Goal: Task Accomplishment & Management: Manage account settings

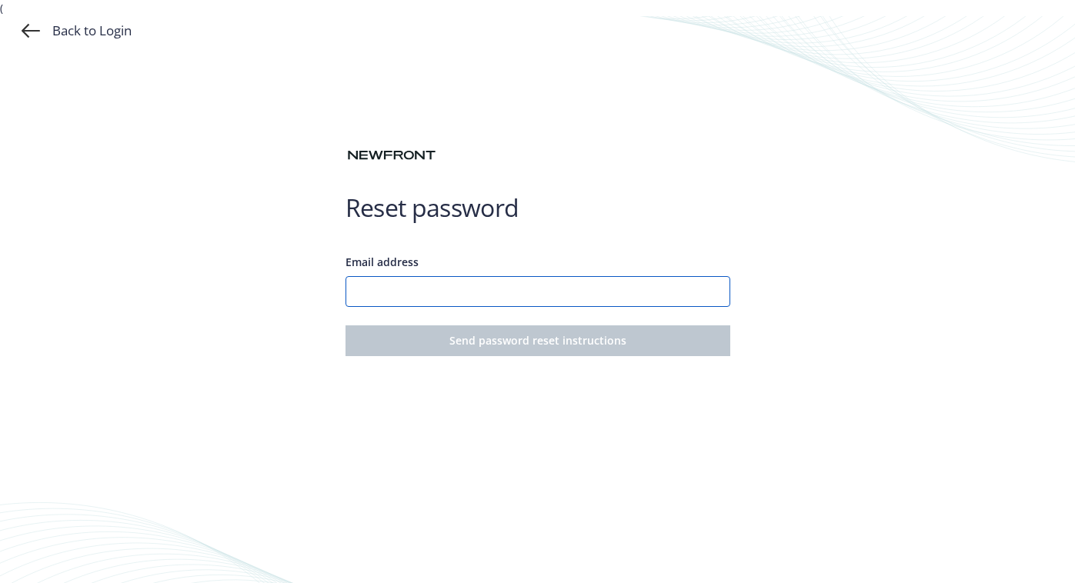
click at [497, 293] on input "Email address" at bounding box center [537, 291] width 385 height 31
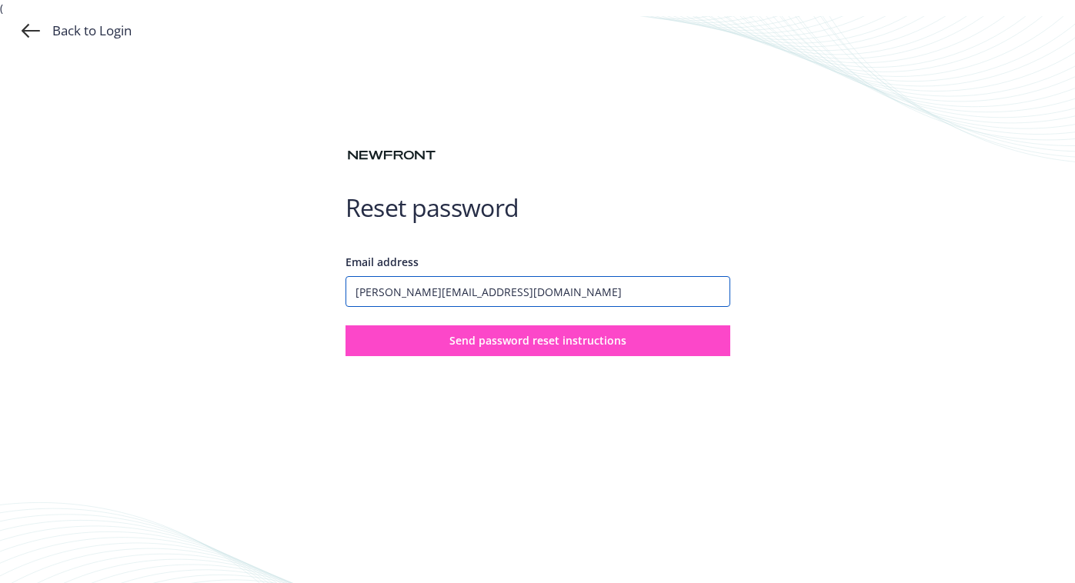
type input "[PERSON_NAME][EMAIL_ADDRESS][DOMAIN_NAME]"
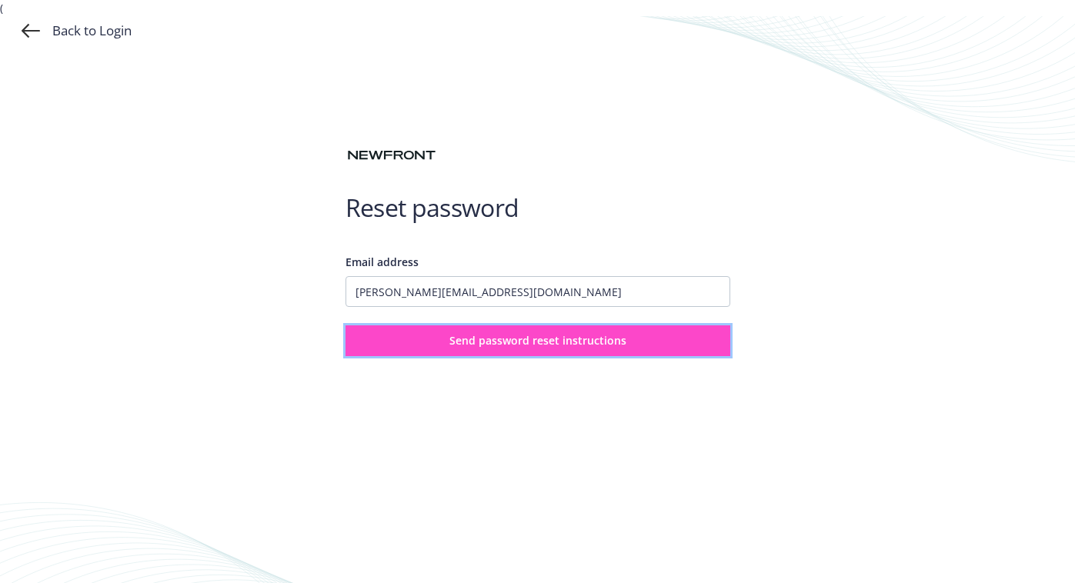
click at [660, 339] on button "Send password reset instructions" at bounding box center [537, 340] width 385 height 31
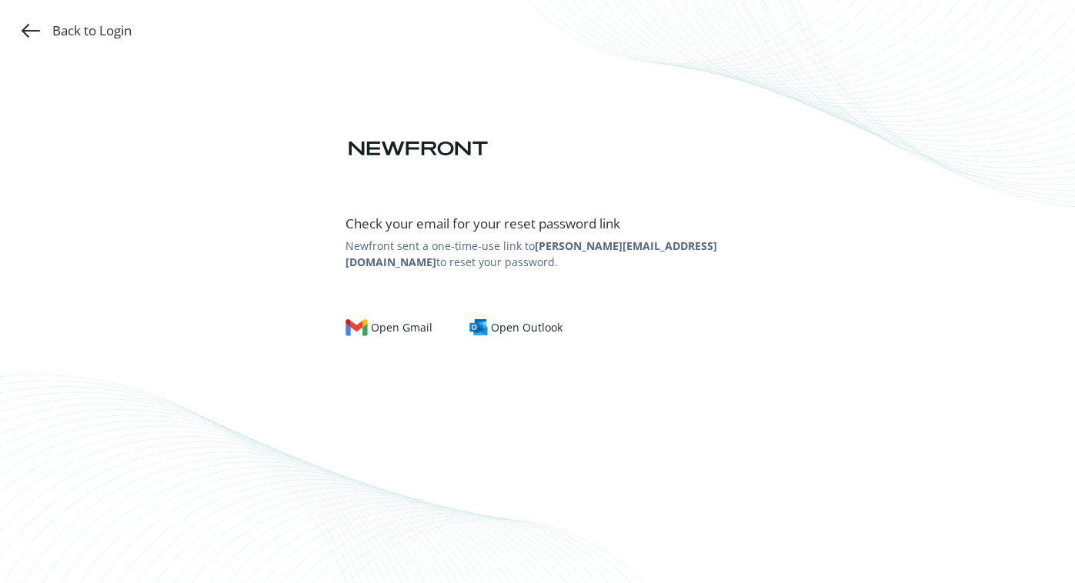
click at [1029, 51] on div "Back to Login Check your email for your reset password link Newfront sent a one…" at bounding box center [537, 291] width 1075 height 583
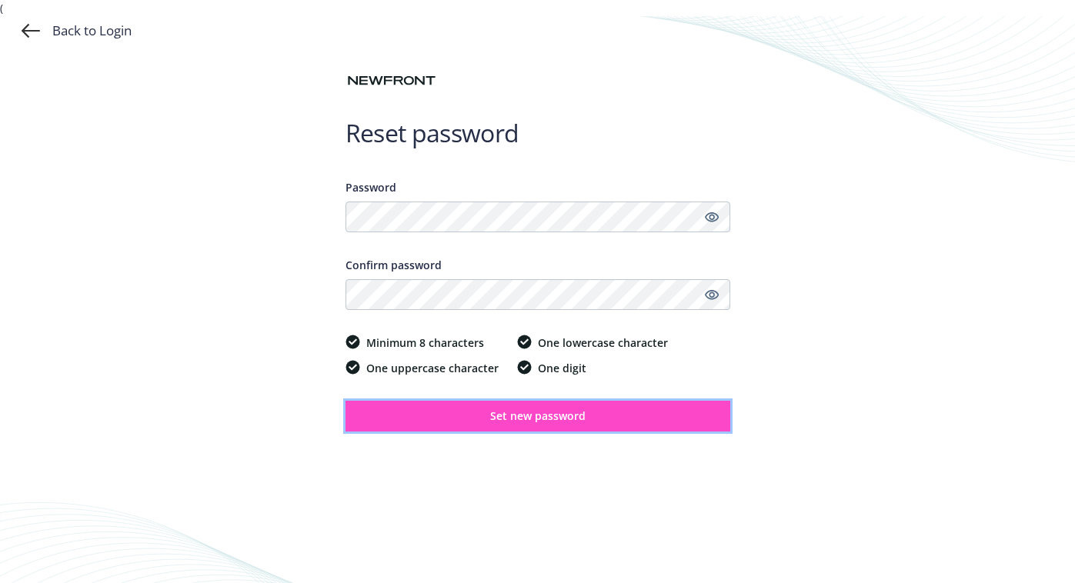
click at [526, 414] on span "Set new password" at bounding box center [537, 416] width 95 height 15
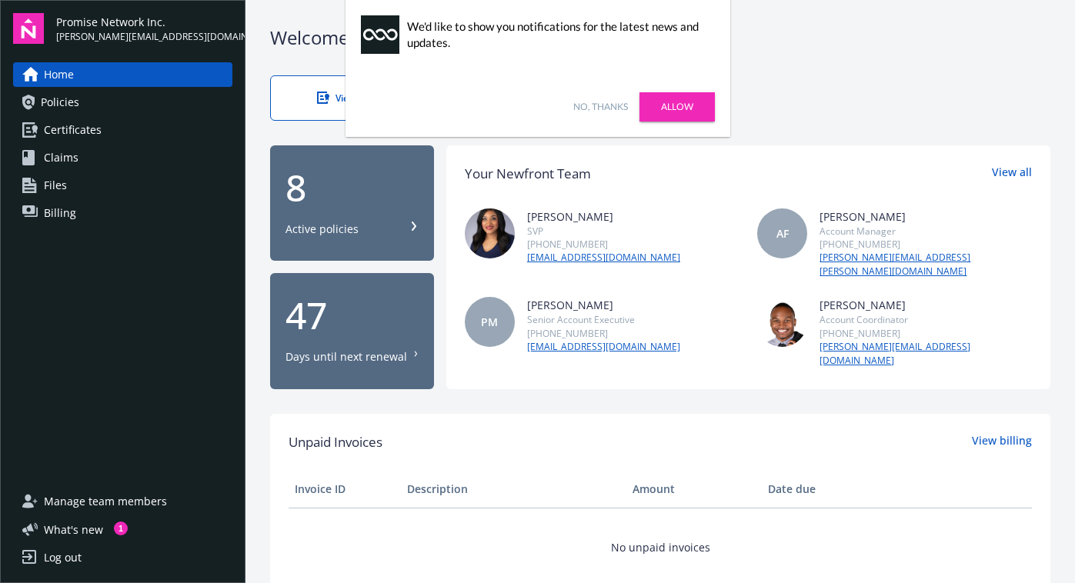
click at [173, 176] on link "Files" at bounding box center [122, 185] width 219 height 25
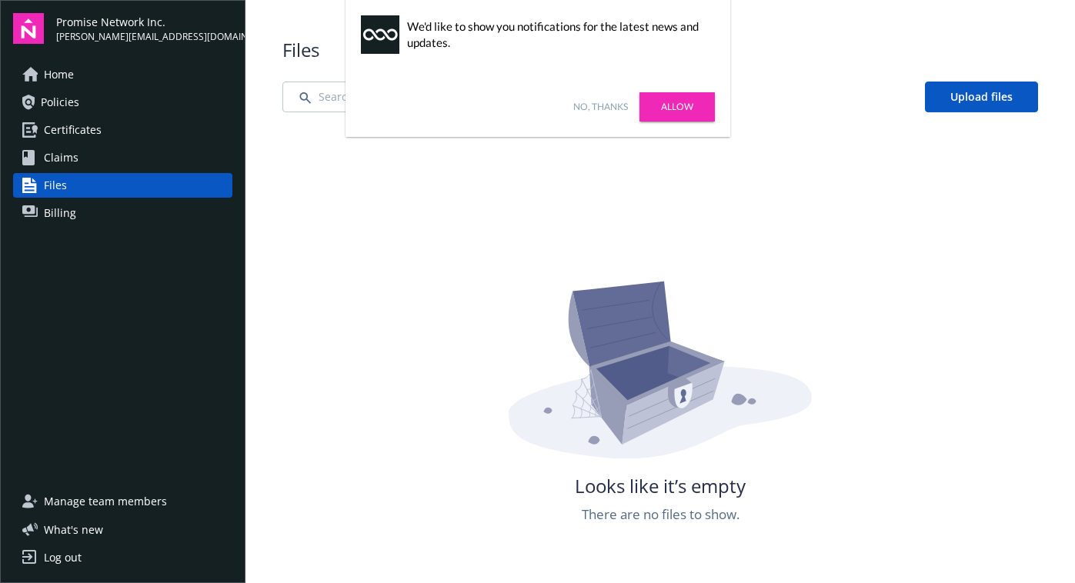
click at [677, 110] on link "Allow" at bounding box center [676, 106] width 75 height 29
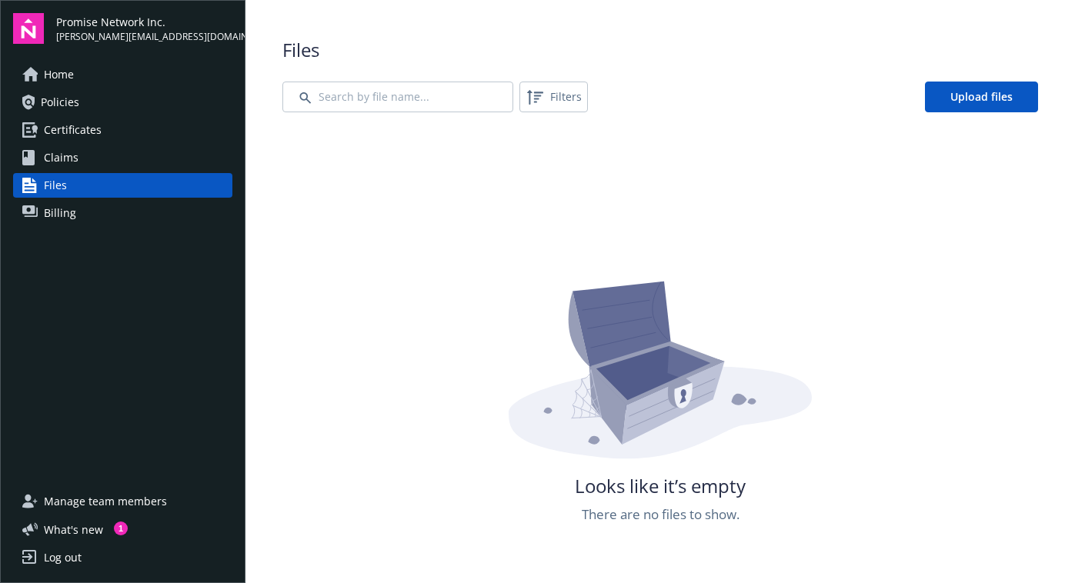
click at [71, 81] on span "Home" at bounding box center [59, 74] width 30 height 25
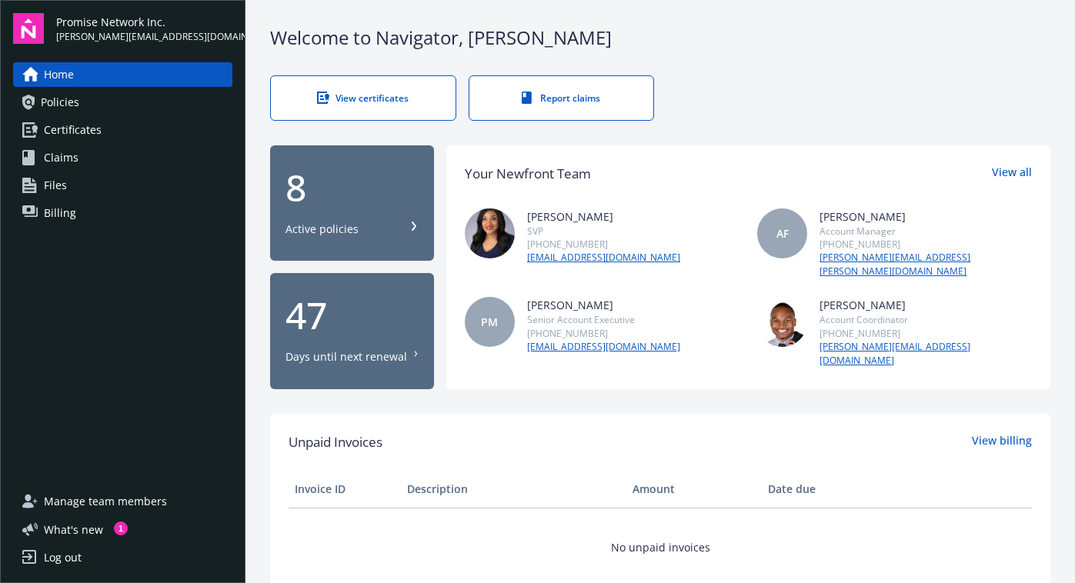
click at [78, 95] on span "Policies" at bounding box center [60, 102] width 38 height 25
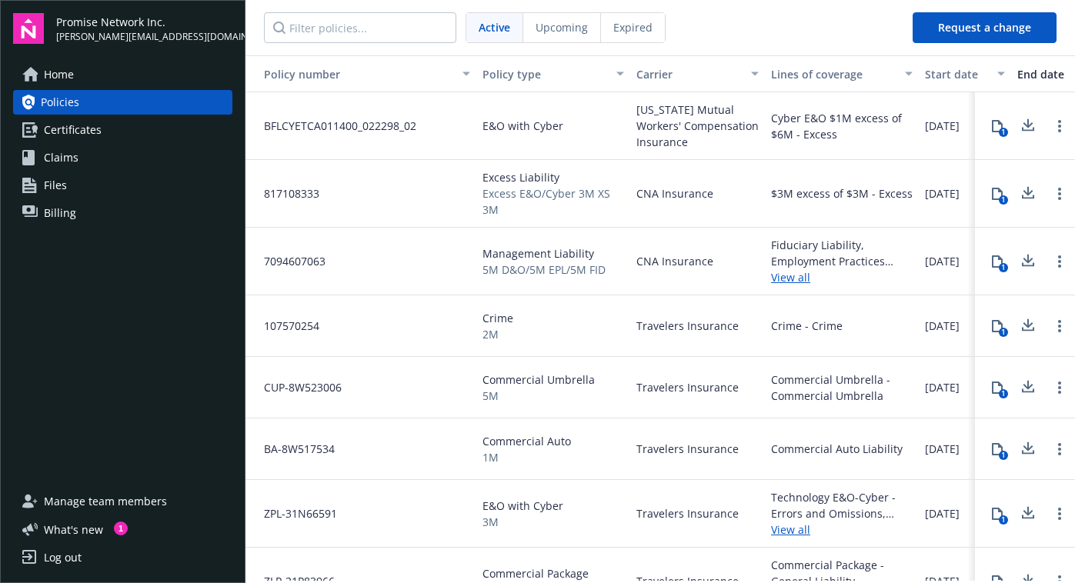
click at [84, 161] on link "Claims" at bounding box center [122, 157] width 219 height 25
